Goal: Information Seeking & Learning: Learn about a topic

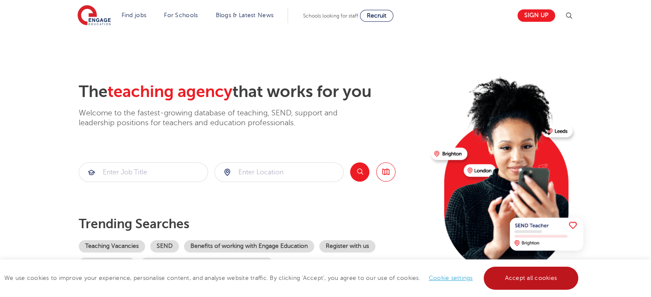
click at [534, 276] on link "Accept all cookies" at bounding box center [531, 278] width 95 height 23
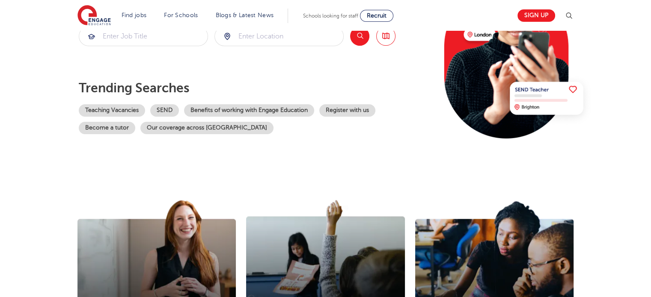
scroll to position [92, 0]
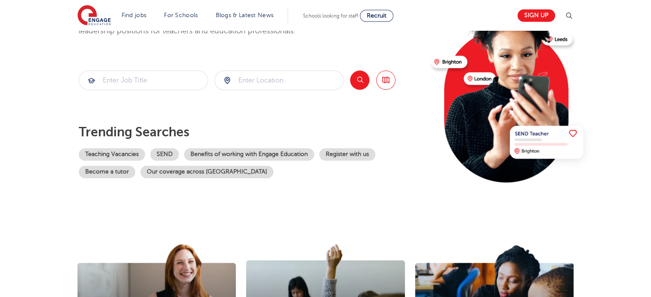
click at [650, 41] on section "The teaching agency that works for you Welcome to the fastest-growing database …" at bounding box center [325, 80] width 651 height 282
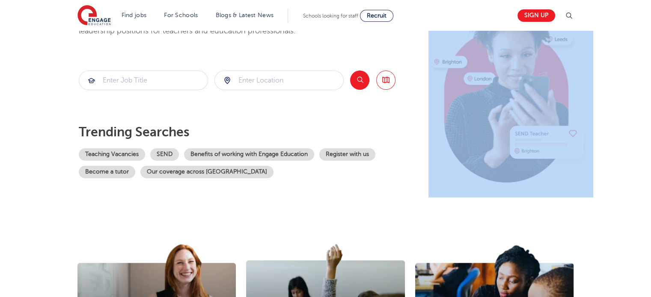
click at [650, 41] on section "The teaching agency that works for you Welcome to the fastest-growing database …" at bounding box center [325, 80] width 651 height 282
click at [286, 81] on input "search" at bounding box center [279, 80] width 128 height 19
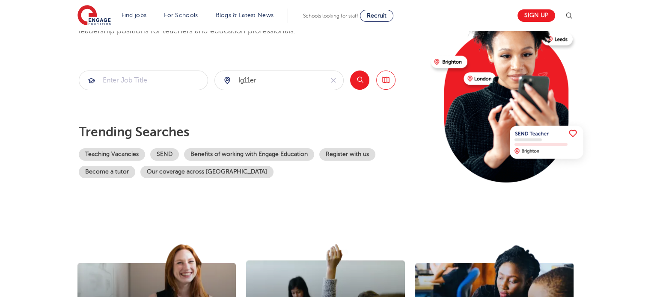
click at [356, 76] on button "Search" at bounding box center [359, 80] width 19 height 19
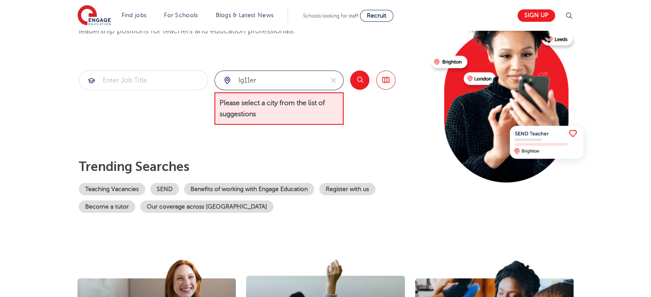
click at [258, 84] on input "ig11er" at bounding box center [269, 80] width 109 height 19
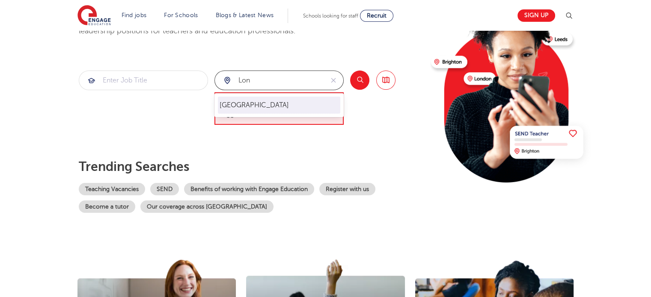
click at [246, 105] on li "[GEOGRAPHIC_DATA]" at bounding box center [279, 105] width 122 height 17
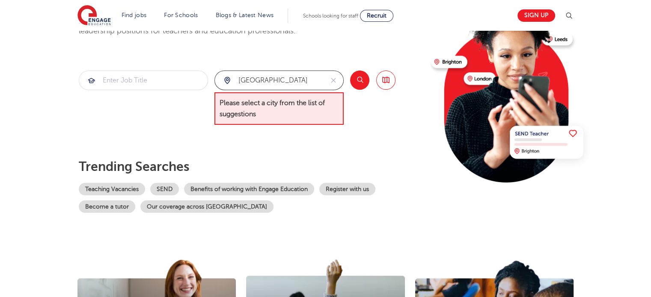
type input "[GEOGRAPHIC_DATA]"
click at [356, 82] on button "Search" at bounding box center [359, 80] width 19 height 19
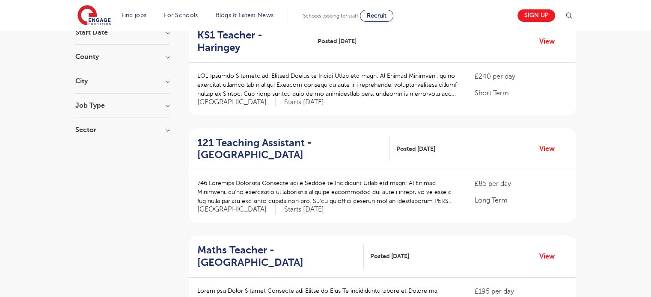
scroll to position [98, 0]
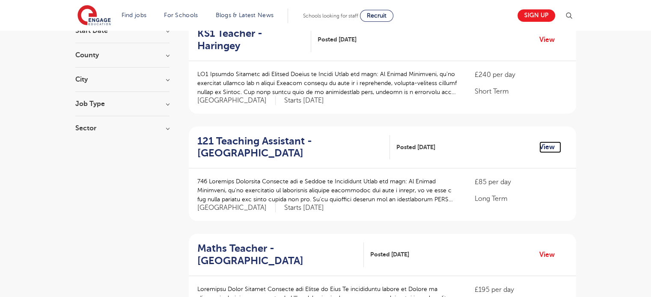
click at [548, 142] on link "View" at bounding box center [550, 147] width 22 height 11
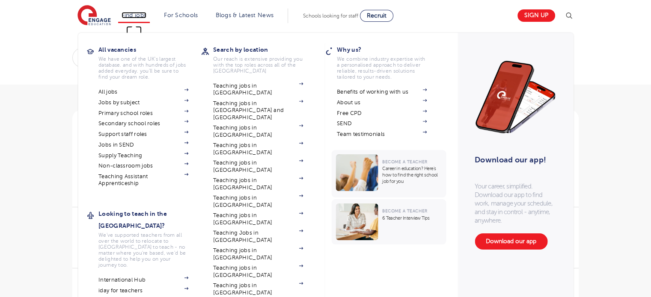
click at [137, 15] on link "Find jobs" at bounding box center [134, 15] width 25 height 6
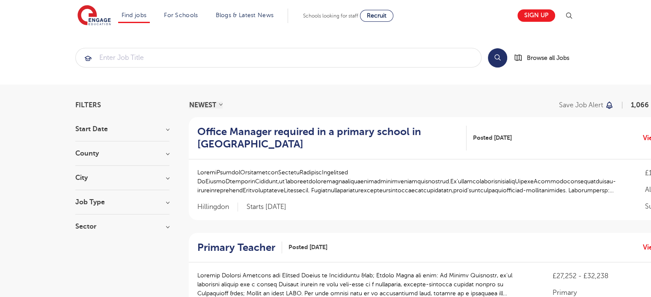
click at [152, 131] on h3 "Start Date" at bounding box center [122, 129] width 94 height 7
click at [88, 159] on input "October 85" at bounding box center [91, 159] width 6 height 6
checkbox input "true"
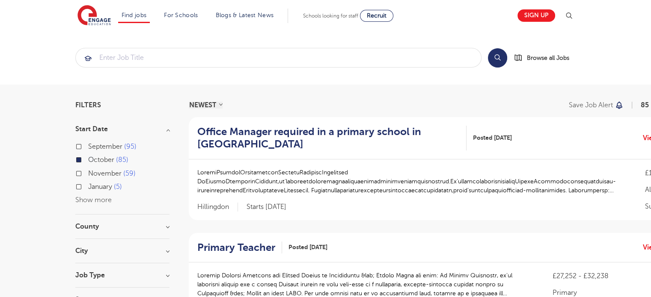
click at [90, 172] on input "November 59" at bounding box center [91, 173] width 6 height 6
checkbox input "true"
click at [88, 175] on label "November 59" at bounding box center [111, 173] width 47 height 11
click at [88, 175] on input "November 59" at bounding box center [91, 173] width 6 height 6
click at [88, 157] on label "October 85" at bounding box center [108, 159] width 40 height 11
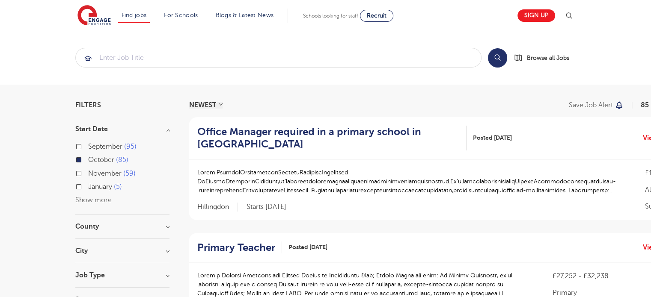
click at [88, 157] on input "October 85" at bounding box center [91, 159] width 6 height 6
click at [89, 172] on input "November 59" at bounding box center [91, 173] width 6 height 6
checkbox input "true"
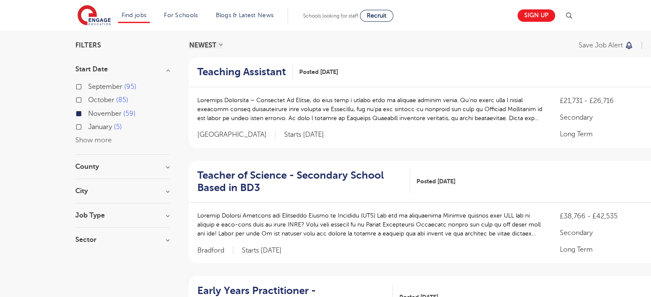
scroll to position [60, 0]
click at [155, 166] on h3 "County" at bounding box center [122, 166] width 94 height 7
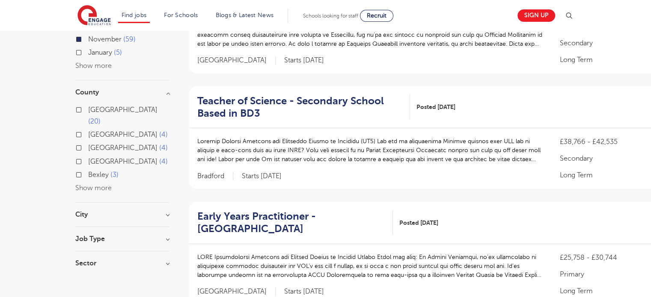
scroll to position [153, 0]
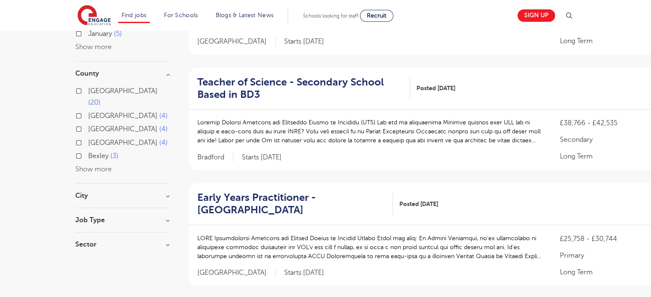
click at [159, 193] on h3 "City" at bounding box center [122, 196] width 94 height 7
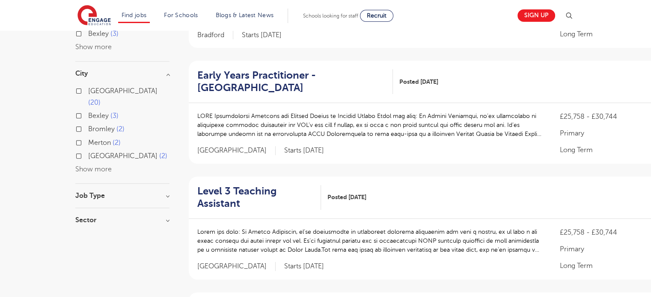
scroll to position [276, 0]
click at [167, 193] on h3 "Job Type" at bounding box center [122, 196] width 94 height 7
click at [90, 237] on input "Daily Supply 3" at bounding box center [91, 240] width 6 height 6
checkbox input "true"
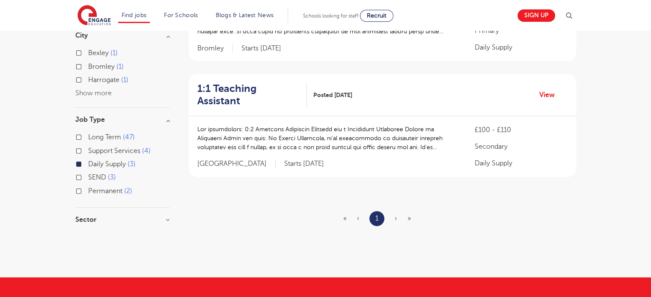
click at [90, 135] on input "Long Term 47" at bounding box center [91, 137] width 6 height 6
checkbox input "true"
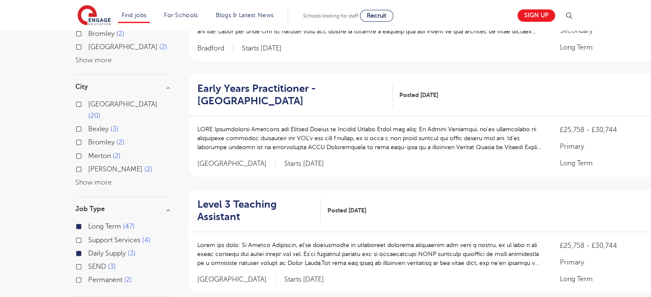
scroll to position [276, 0]
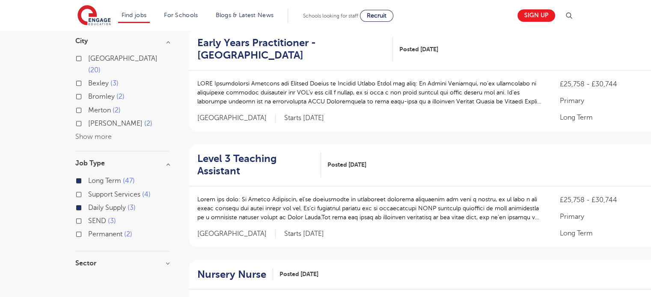
click at [88, 175] on label "Long Term 47" at bounding box center [111, 180] width 47 height 11
click at [88, 177] on input "Long Term 47" at bounding box center [91, 180] width 6 height 6
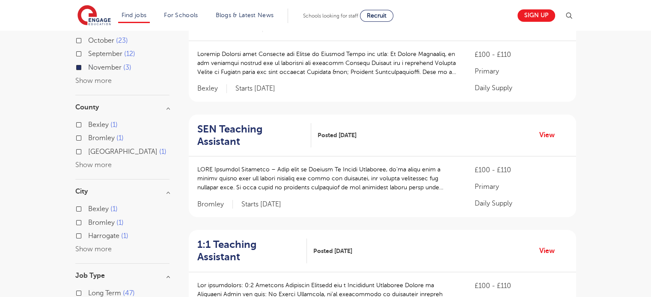
scroll to position [104, 0]
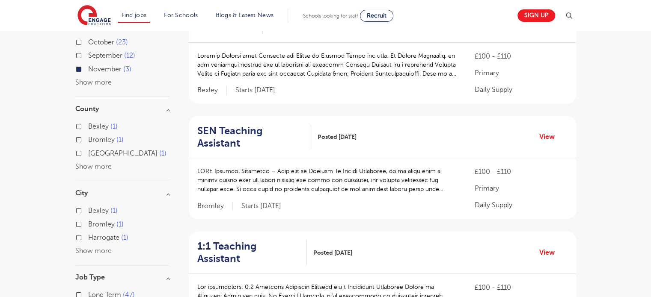
click at [312, 167] on p at bounding box center [327, 180] width 261 height 27
copy p "Bromley"
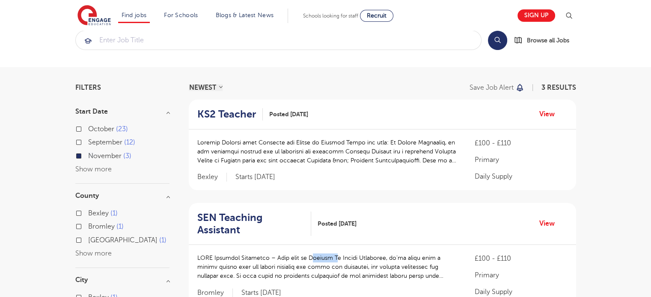
scroll to position [0, 0]
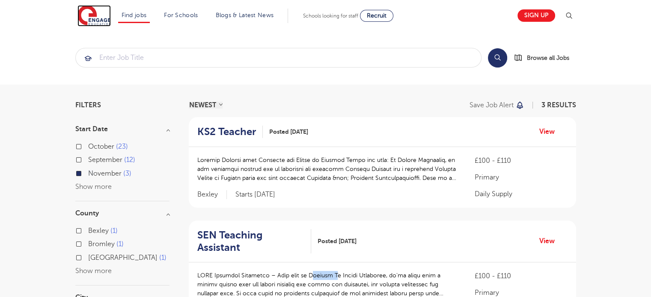
click at [111, 20] on img at bounding box center [93, 15] width 33 height 21
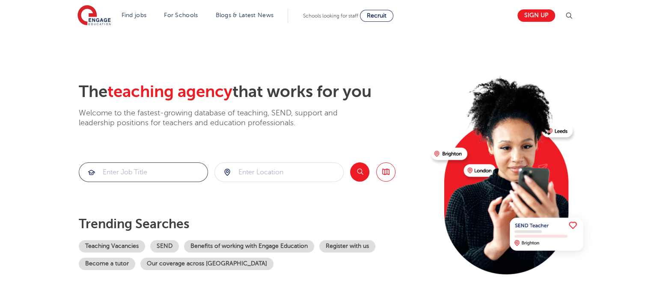
click at [161, 170] on input "search" at bounding box center [143, 172] width 128 height 19
click at [265, 175] on input "search" at bounding box center [279, 172] width 128 height 19
click at [251, 202] on li "[GEOGRAPHIC_DATA]" at bounding box center [279, 197] width 122 height 17
type input "[GEOGRAPHIC_DATA]"
click at [368, 169] on button "Search" at bounding box center [359, 172] width 19 height 19
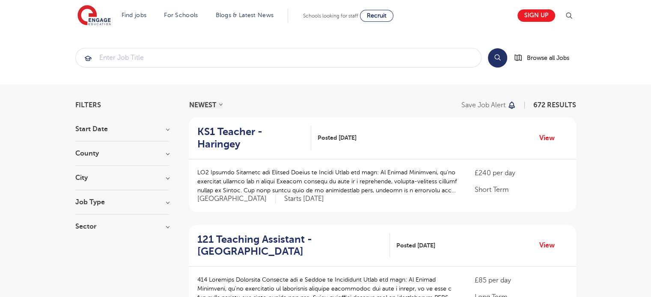
click at [481, 160] on div "£240 per day Short Term [GEOGRAPHIC_DATA] Starts [DATE]" at bounding box center [382, 186] width 387 height 53
click at [481, 160] on div "£240 per day Short Term London Starts 2025-10-09" at bounding box center [382, 186] width 387 height 53
click at [493, 185] on p "Short Term" at bounding box center [521, 190] width 92 height 10
click at [495, 187] on div "£240 per day Short Term London Starts 2025-10-09" at bounding box center [521, 186] width 92 height 36
click at [431, 169] on p at bounding box center [327, 181] width 261 height 27
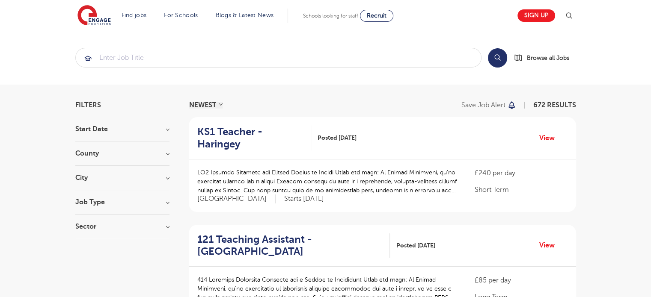
click at [405, 168] on p at bounding box center [327, 181] width 261 height 27
click at [284, 195] on p "Starts [DATE]" at bounding box center [304, 199] width 40 height 9
click at [265, 160] on div "£240 per day Short Term London Starts 2025-10-09" at bounding box center [382, 186] width 387 height 53
click at [289, 168] on p at bounding box center [327, 181] width 261 height 27
click at [302, 172] on p at bounding box center [327, 181] width 261 height 27
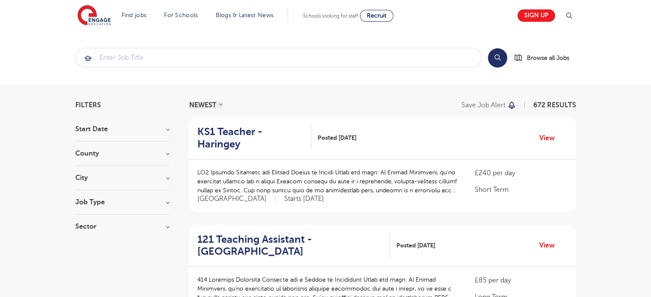
click at [388, 199] on div "£240 per day Short Term London Starts 2025-10-09" at bounding box center [382, 186] width 387 height 53
click at [544, 133] on link "View" at bounding box center [550, 138] width 22 height 11
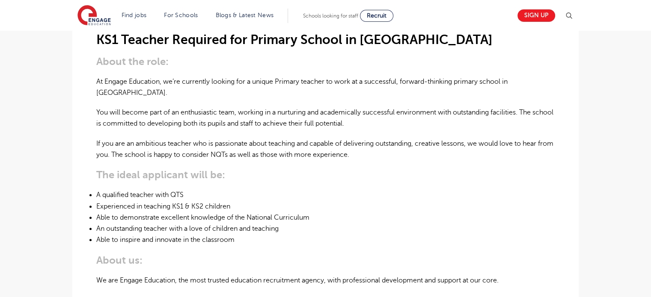
scroll to position [279, 0]
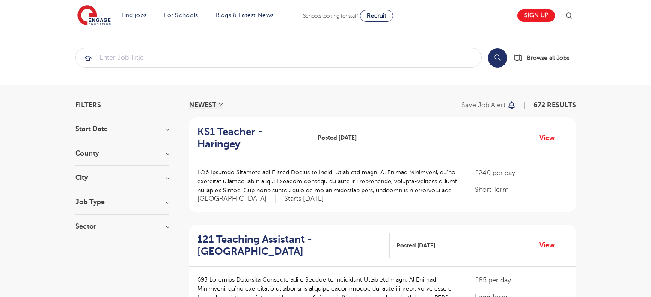
scroll to position [97, 0]
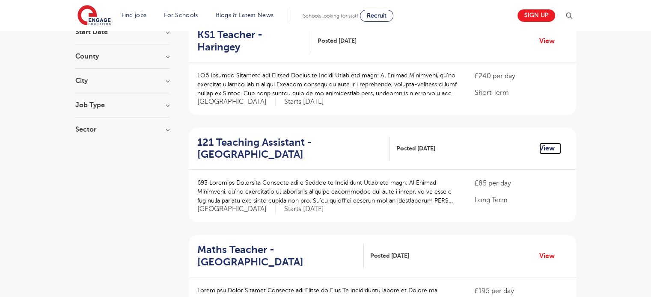
click at [544, 143] on link "View" at bounding box center [550, 148] width 22 height 11
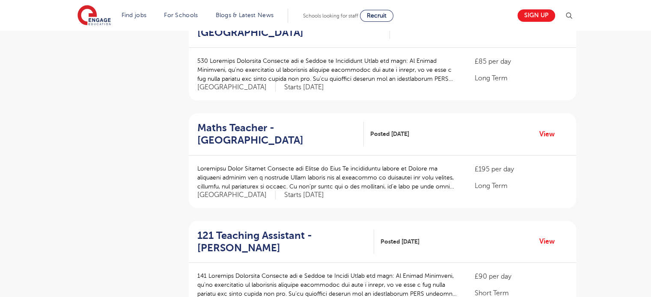
scroll to position [219, 0]
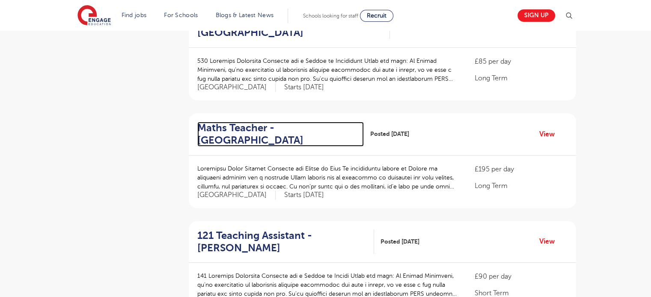
click at [228, 125] on h2 "Maths Teacher - Wandsworth" at bounding box center [277, 134] width 160 height 25
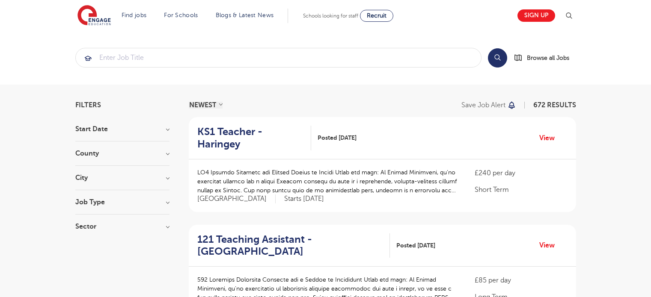
scroll to position [472, 0]
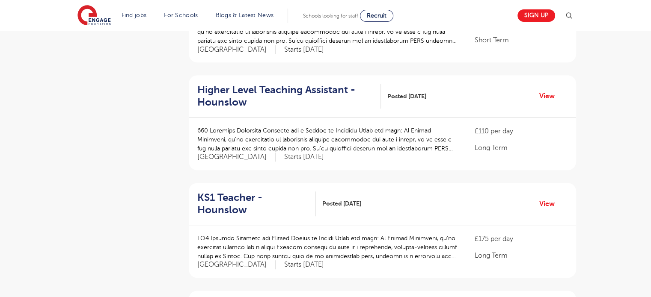
click at [114, 133] on aside "Filters Start Date County London 672 Hertfordshire 161 Leeds 48 West Sussex 20 …" at bounding box center [122, 210] width 94 height 1163
click at [221, 192] on h2 "KS1 Teacher - Hounslow" at bounding box center [253, 204] width 112 height 25
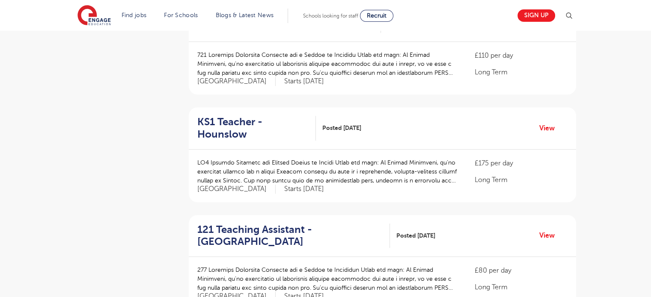
scroll to position [551, 0]
